Goal: Information Seeking & Learning: Check status

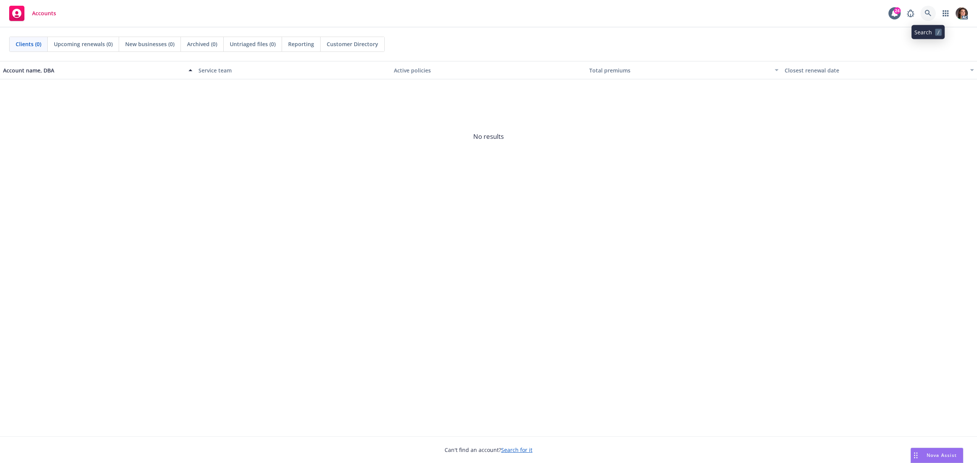
click at [928, 11] on icon at bounding box center [927, 13] width 6 height 6
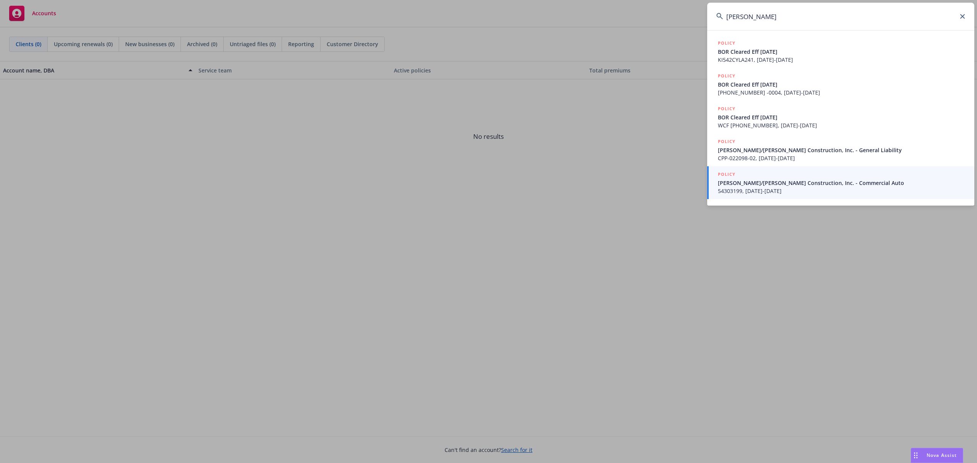
drag, startPoint x: 742, startPoint y: 16, endPoint x: 754, endPoint y: 5, distance: 15.7
click at [742, 16] on input "elliot drinkward" at bounding box center [840, 16] width 267 height 27
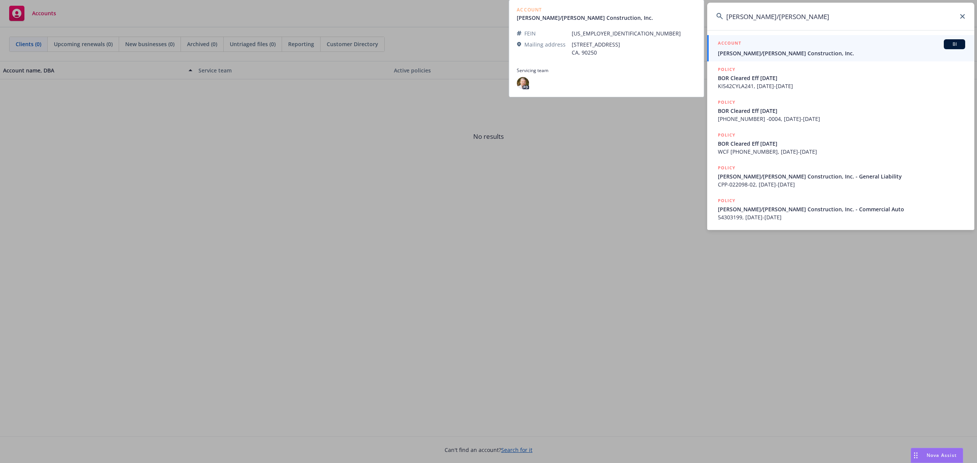
type input "elliot/drinkward"
click at [732, 52] on span "[PERSON_NAME]/[PERSON_NAME] Construction, Inc." at bounding box center [841, 53] width 247 height 8
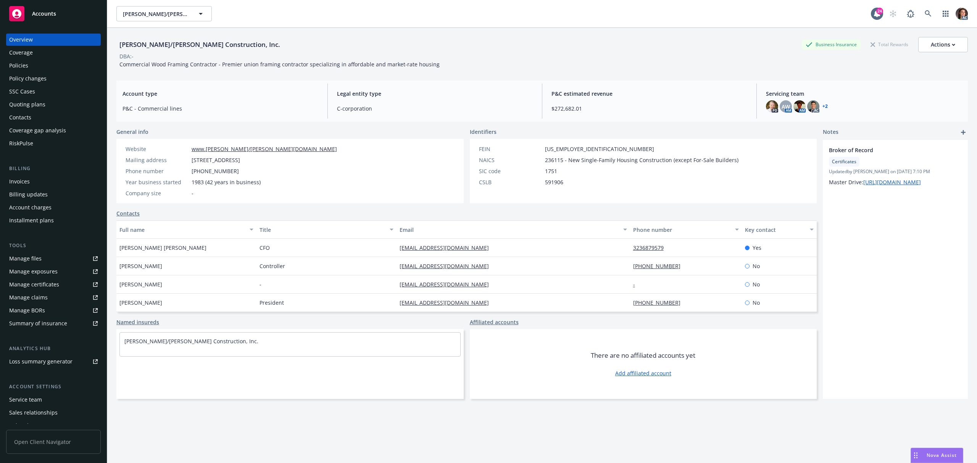
click at [24, 66] on div "Policies" at bounding box center [18, 66] width 19 height 12
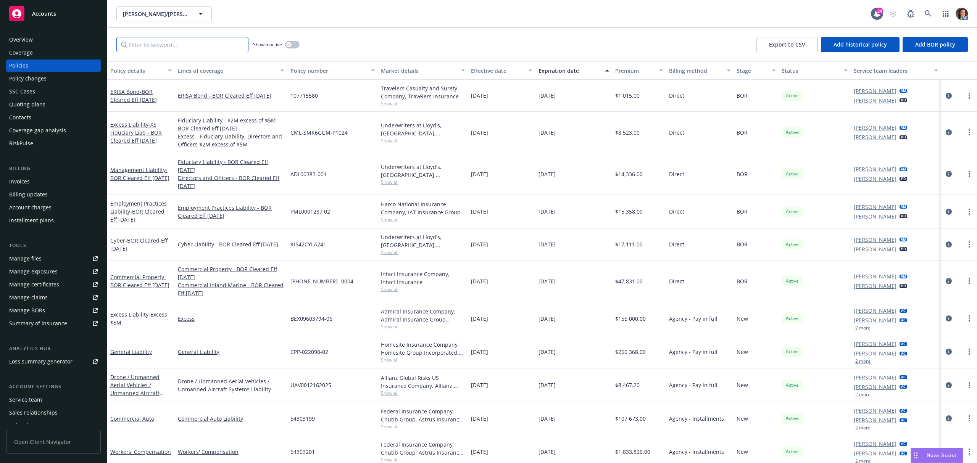
click at [205, 43] on input "Filter by keyword..." at bounding box center [182, 44] width 132 height 15
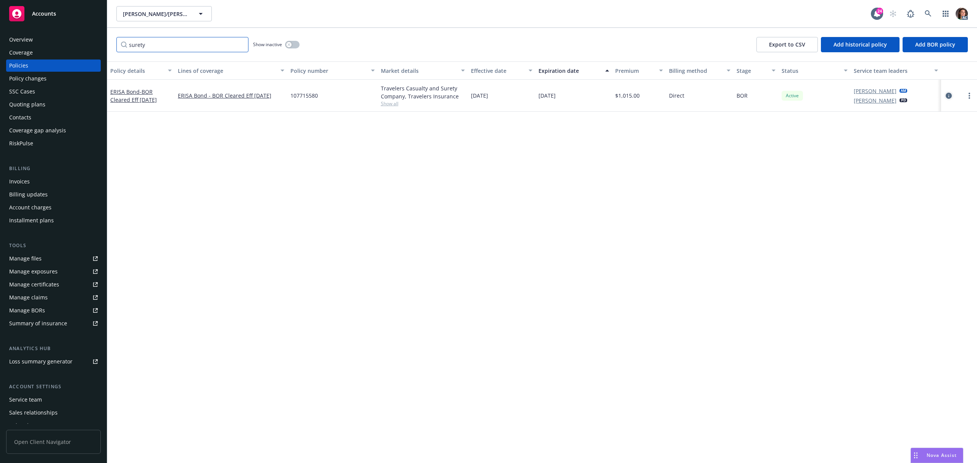
type input "surety"
click at [948, 97] on icon "circleInformation" at bounding box center [948, 96] width 6 height 6
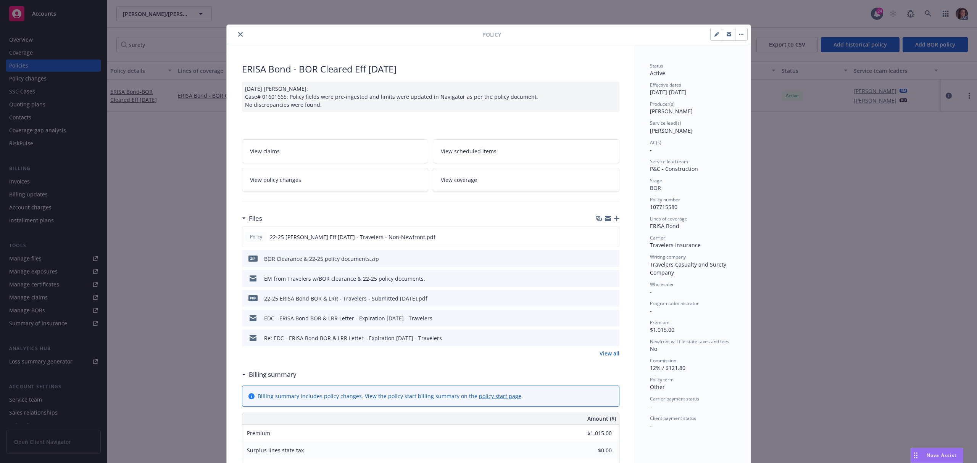
click at [238, 34] on icon "close" at bounding box center [240, 34] width 5 height 5
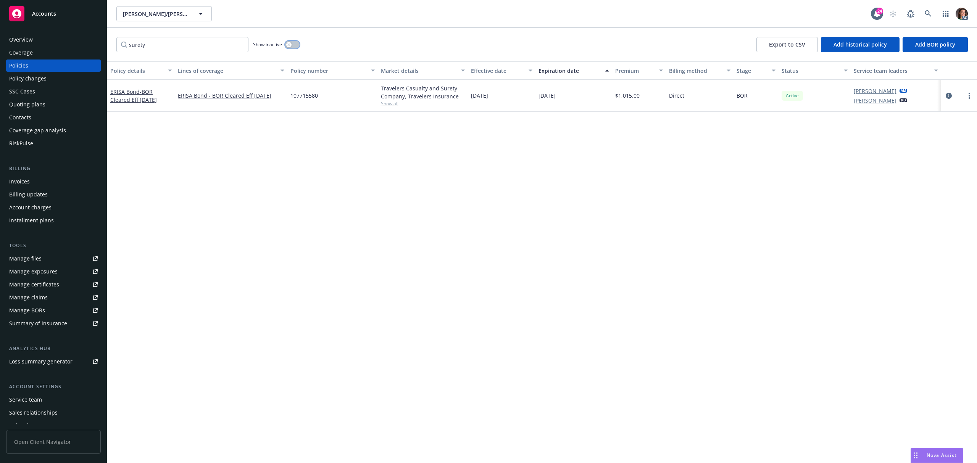
click at [293, 45] on button "button" at bounding box center [292, 45] width 14 height 8
click at [288, 43] on button "button" at bounding box center [292, 45] width 14 height 8
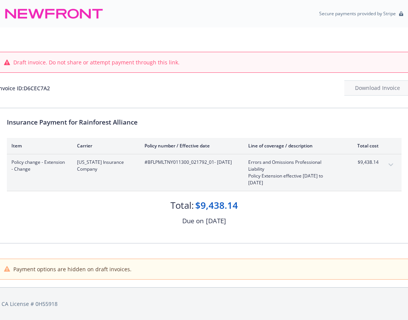
drag, startPoint x: 148, startPoint y: 163, endPoint x: 206, endPoint y: 166, distance: 57.7
click at [206, 166] on span "#BFLPMLTNY011300_021792_01 - 10/01/2024" at bounding box center [191, 162] width 92 height 7
drag, startPoint x: 232, startPoint y: 184, endPoint x: 188, endPoint y: 174, distance: 44.2
click at [232, 184] on div "#BFLPMLTNY011300_021792_01 - 10/01/2024" at bounding box center [191, 172] width 92 height 27
click at [31, 89] on div "Invoice ID: D6CEC7A2" at bounding box center [23, 88] width 53 height 8
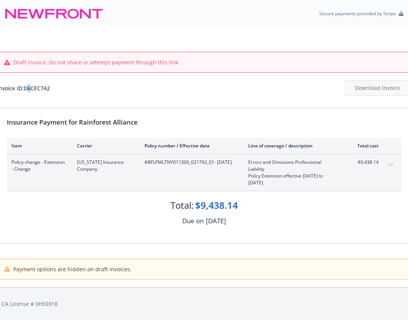
click at [32, 88] on div "Invoice ID: D6CEC7A2" at bounding box center [23, 88] width 53 height 8
drag, startPoint x: 25, startPoint y: 88, endPoint x: 51, endPoint y: 87, distance: 25.6
click at [50, 87] on div "Invoice ID: D6CEC7A2" at bounding box center [23, 88] width 53 height 8
copy div "D6CEC7A2"
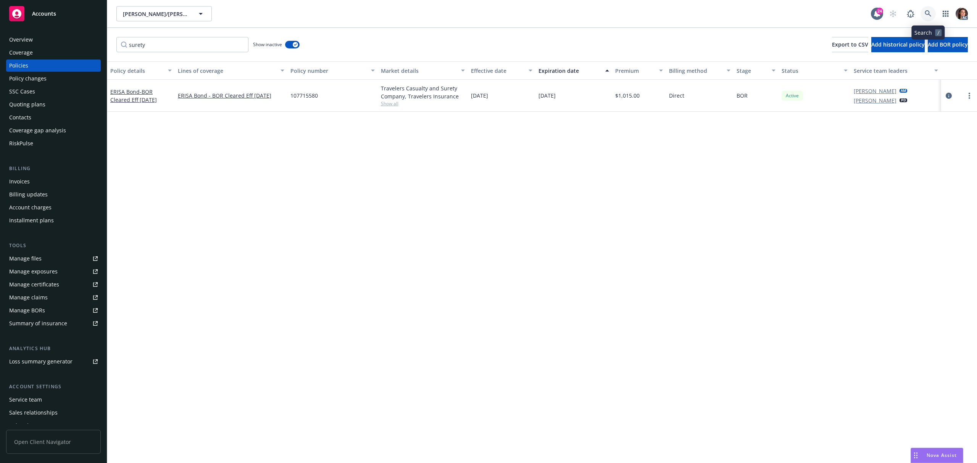
click at [928, 13] on icon at bounding box center [927, 13] width 7 height 7
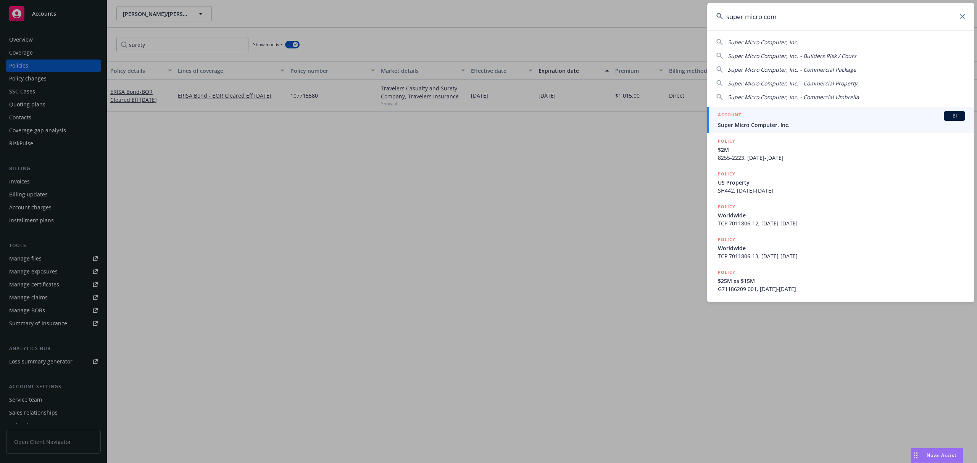
type input "super micro com"
click at [779, 118] on div "ACCOUNT BI" at bounding box center [841, 116] width 247 height 10
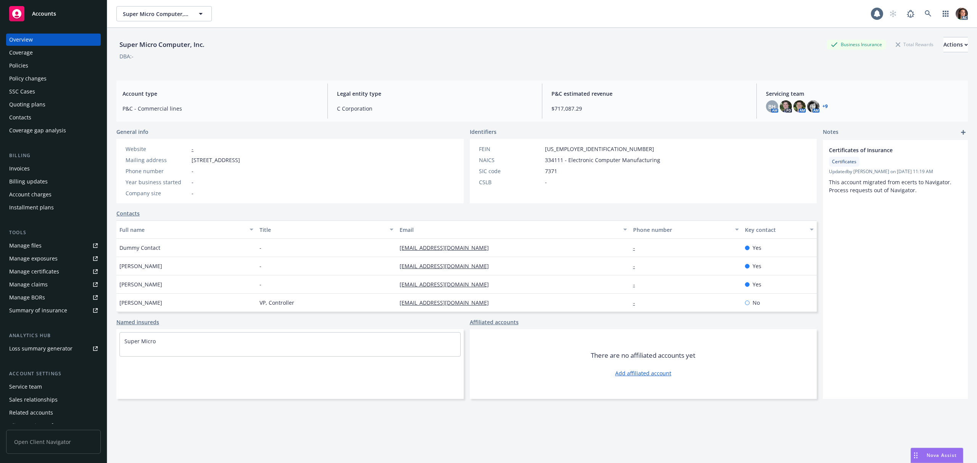
click at [20, 173] on div "Invoices" at bounding box center [19, 169] width 21 height 12
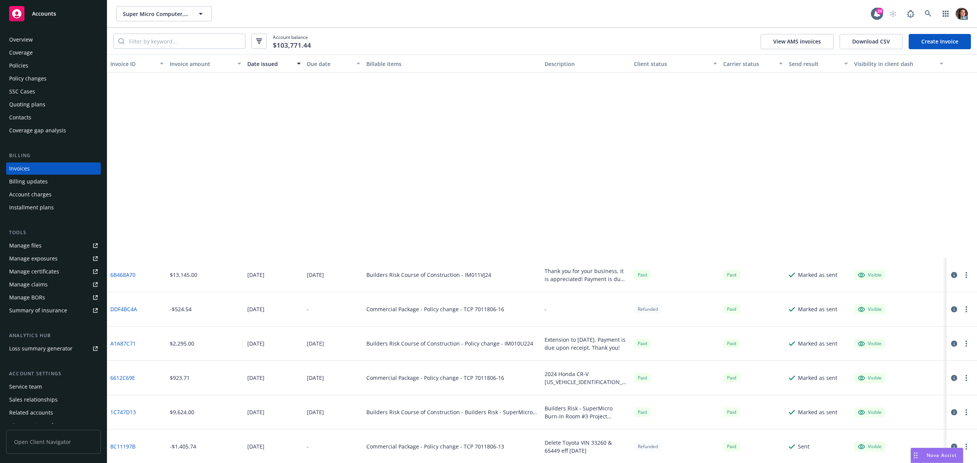
scroll to position [502, 0]
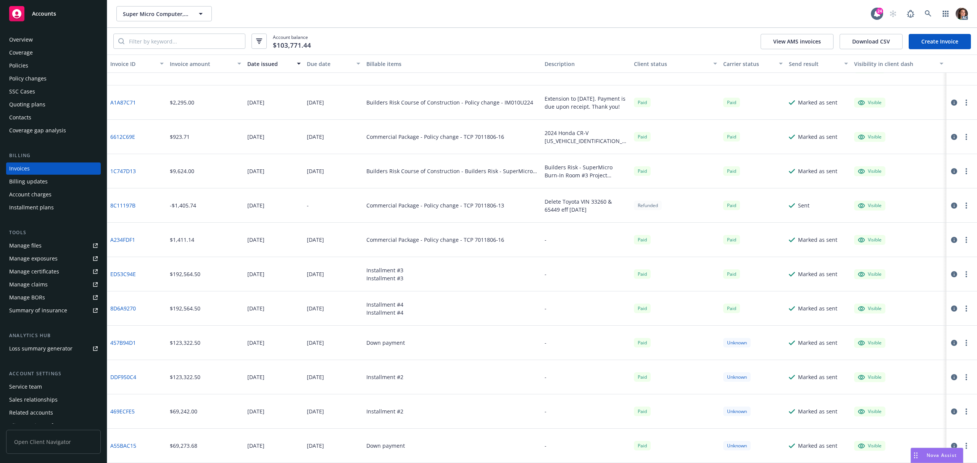
click at [126, 448] on link "A55BAC15" at bounding box center [123, 446] width 26 height 8
click at [131, 273] on link "ED53C94E" at bounding box center [123, 274] width 26 height 8
click at [127, 311] on link "8D6A9270" at bounding box center [123, 308] width 26 height 8
click at [126, 340] on link "457B94D1" at bounding box center [123, 343] width 26 height 8
click at [133, 377] on link "DDF950C4" at bounding box center [123, 377] width 26 height 8
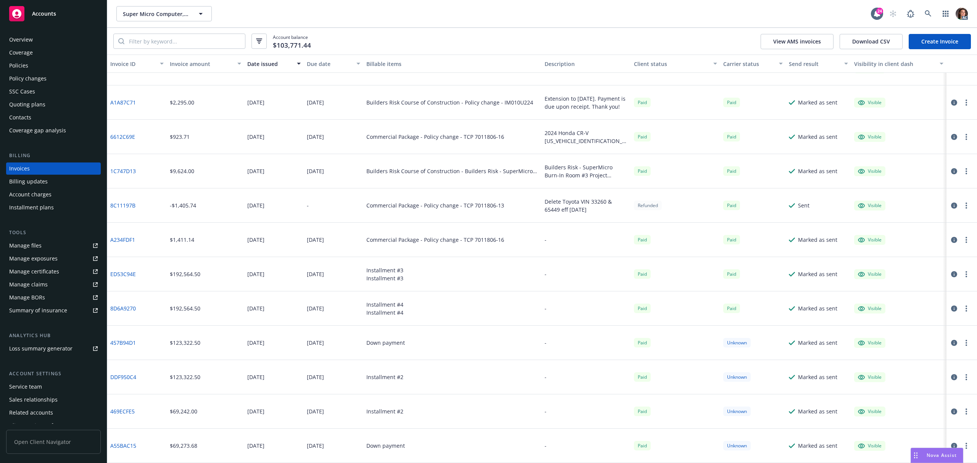
click at [124, 410] on link "469ECFE5" at bounding box center [122, 411] width 24 height 8
click at [126, 446] on link "A55BAC15" at bounding box center [123, 446] width 26 height 8
click at [24, 65] on div "Policies" at bounding box center [18, 66] width 19 height 12
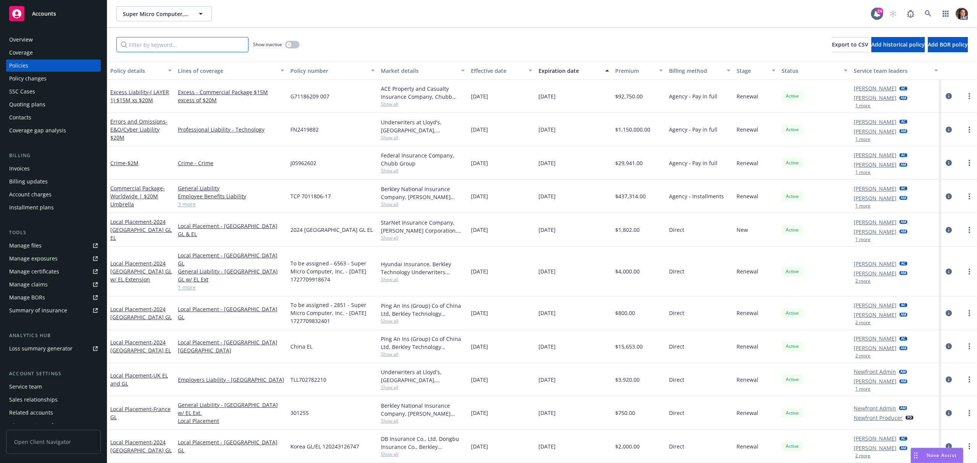
click at [190, 42] on input "Filter by keyword..." at bounding box center [182, 44] width 132 height 15
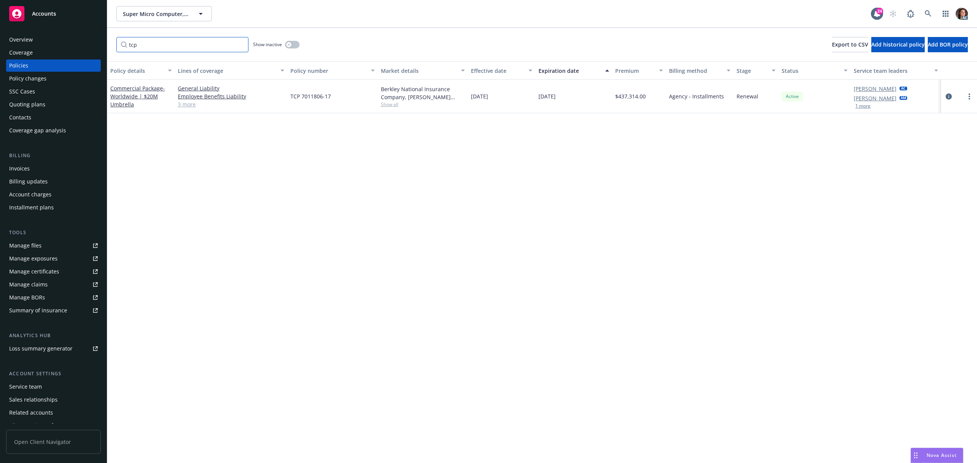
type input "tcp"
click at [295, 45] on button "button" at bounding box center [292, 45] width 14 height 8
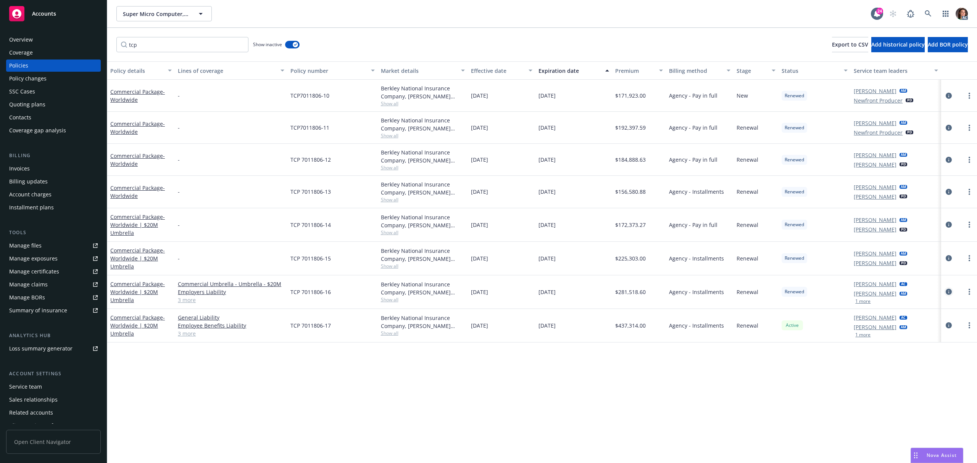
click at [950, 292] on icon "circleInformation" at bounding box center [948, 292] width 6 height 6
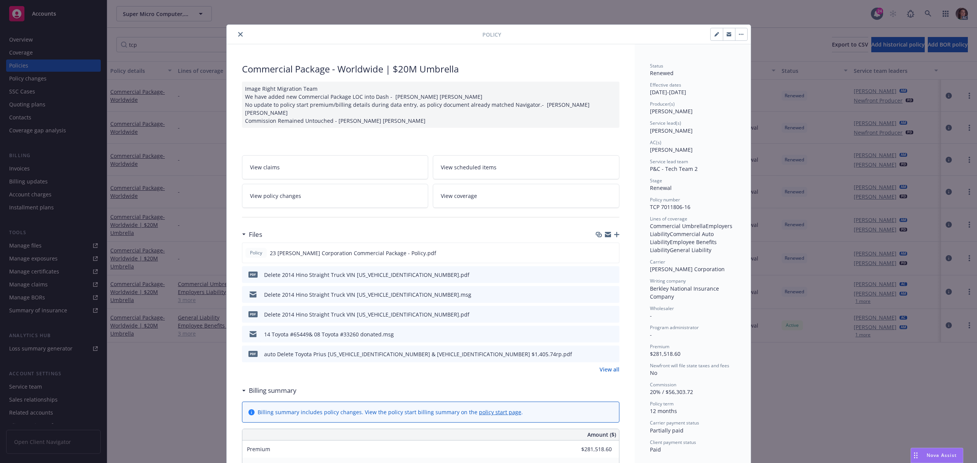
click at [369, 195] on link "View policy changes" at bounding box center [335, 196] width 187 height 24
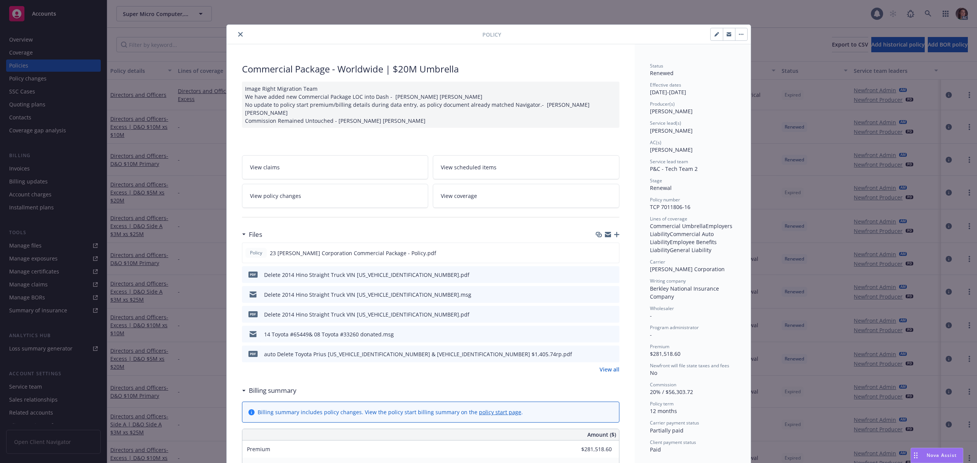
scroll to position [23, 0]
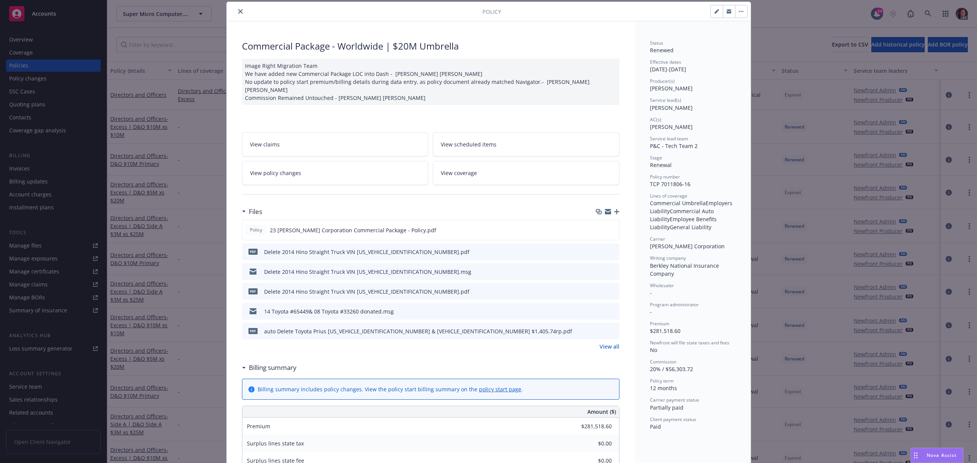
drag, startPoint x: 238, startPoint y: 11, endPoint x: 242, endPoint y: 11, distance: 3.8
click at [238, 11] on icon "close" at bounding box center [240, 11] width 5 height 5
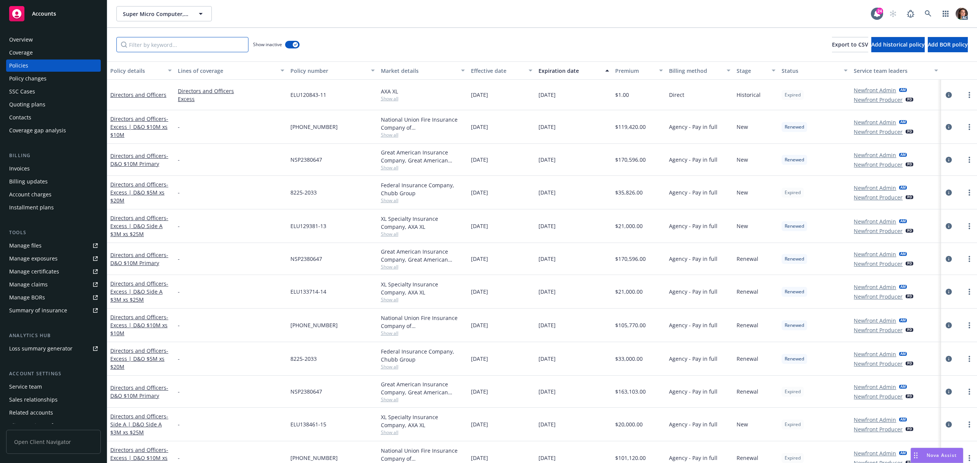
click at [189, 45] on input "Filter by keyword..." at bounding box center [182, 44] width 132 height 15
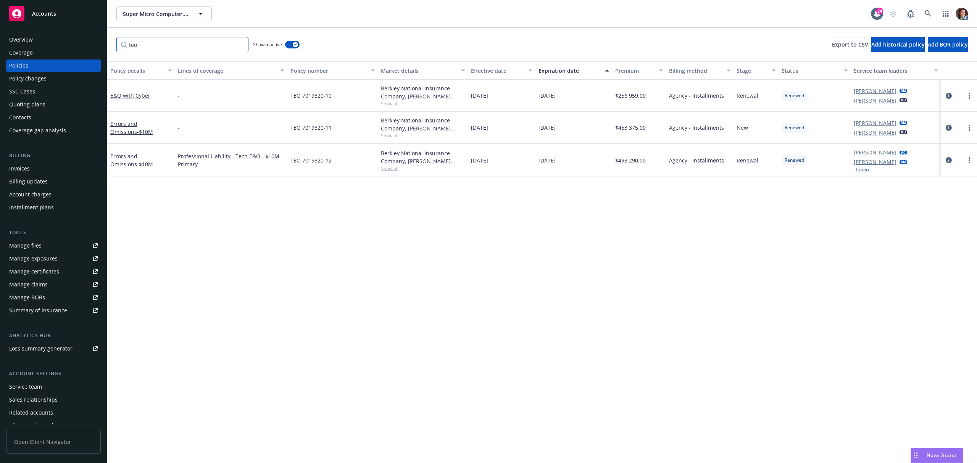
type input "teo"
drag, startPoint x: 947, startPoint y: 160, endPoint x: 976, endPoint y: 157, distance: 28.8
click at [947, 159] on icon "circleInformation" at bounding box center [948, 160] width 6 height 6
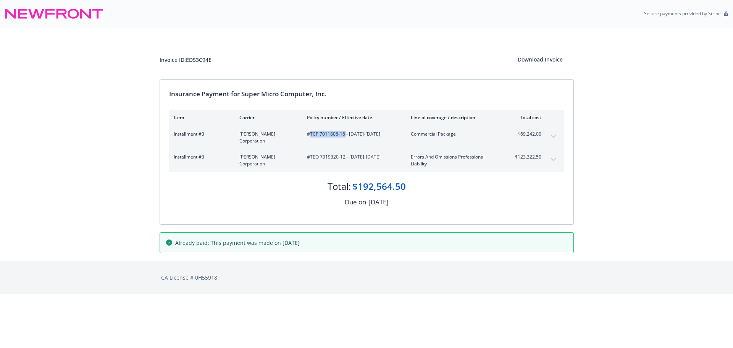
drag, startPoint x: 309, startPoint y: 132, endPoint x: 345, endPoint y: 136, distance: 35.3
click at [345, 136] on span "#TCP 7011806-16 - 10/01/2023-10/01/2024" at bounding box center [353, 133] width 92 height 7
copy span "TCP 7011806-16"
drag, startPoint x: 310, startPoint y: 155, endPoint x: 344, endPoint y: 160, distance: 33.9
click at [345, 158] on span "#TEO 7019320-12 - [DATE]-[DATE]" at bounding box center [353, 156] width 92 height 7
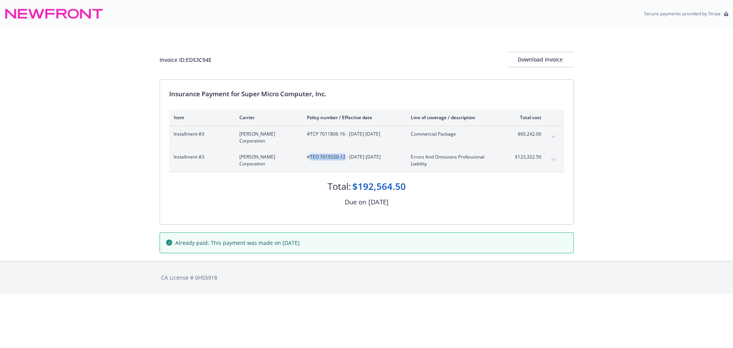
copy span "TEO 7019320-12"
